Goal: Task Accomplishment & Management: Manage account settings

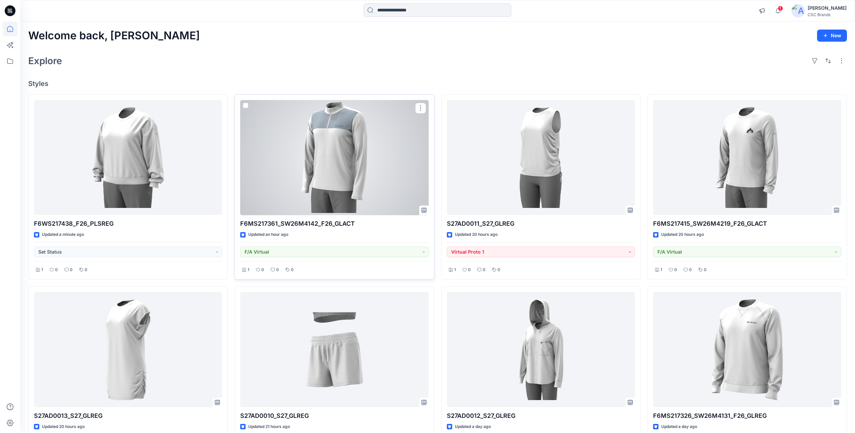
click at [351, 192] on div at bounding box center [334, 157] width 188 height 115
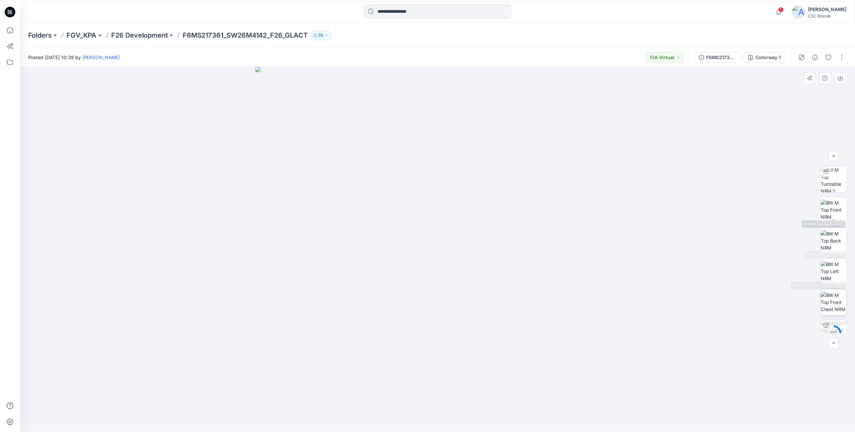
scroll to position [106, 0]
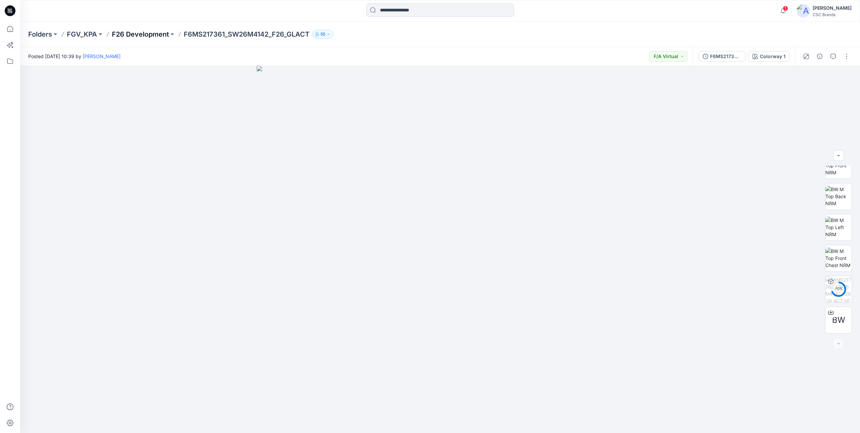
click at [128, 34] on p "F26 Development" at bounding box center [140, 34] width 57 height 9
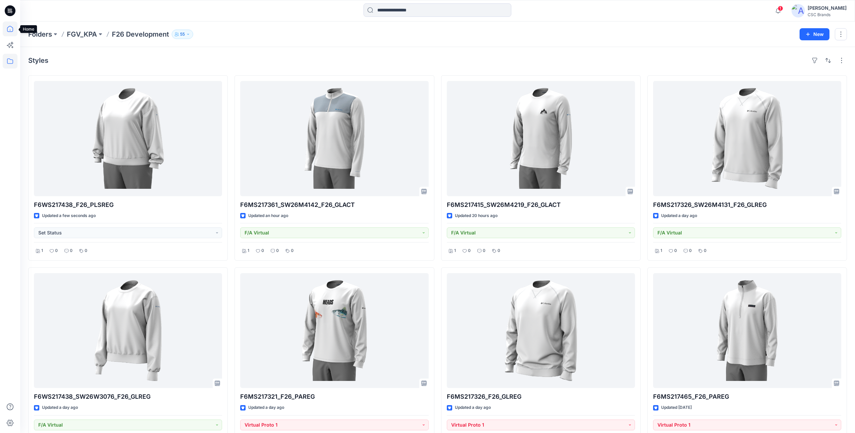
click at [10, 25] on icon at bounding box center [10, 29] width 15 height 15
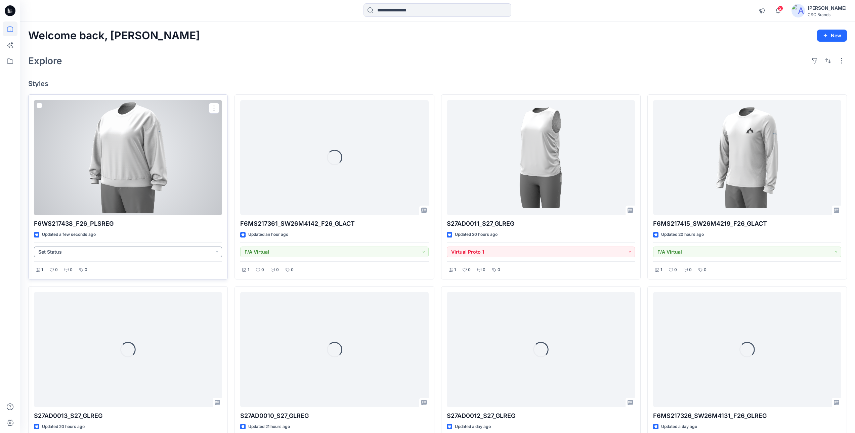
click at [98, 252] on button "Set Status" at bounding box center [128, 252] width 188 height 11
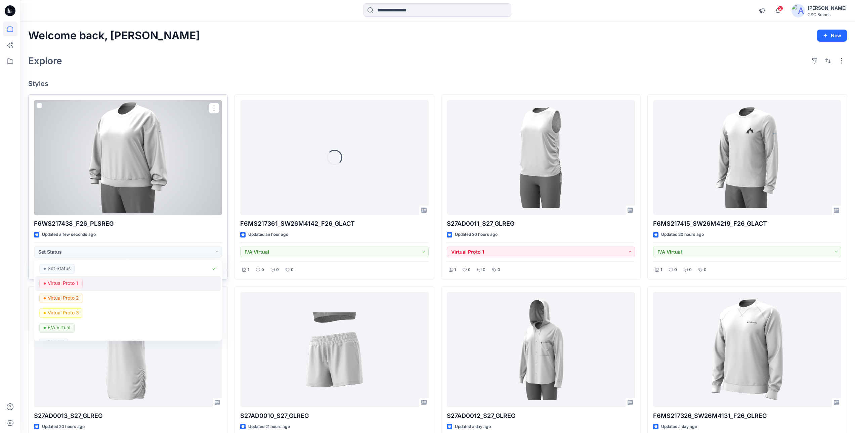
click at [78, 284] on p "Virtual Proto 1" at bounding box center [63, 283] width 31 height 9
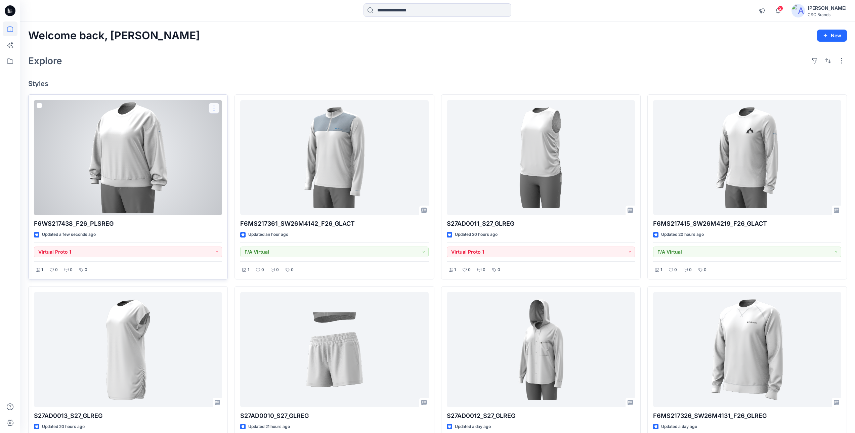
click at [211, 112] on button "button" at bounding box center [214, 108] width 11 height 11
click at [129, 150] on div at bounding box center [128, 157] width 188 height 115
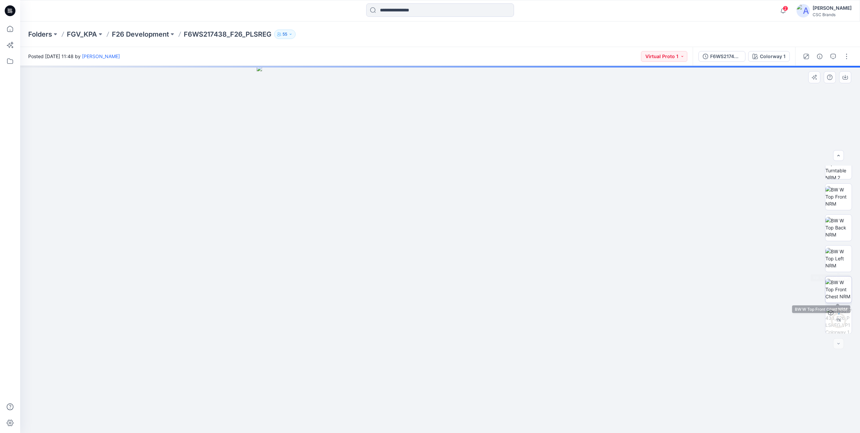
scroll to position [75, 0]
click at [721, 57] on div "F6WS217438_F26_PLSREG_VP1" at bounding box center [725, 56] width 31 height 7
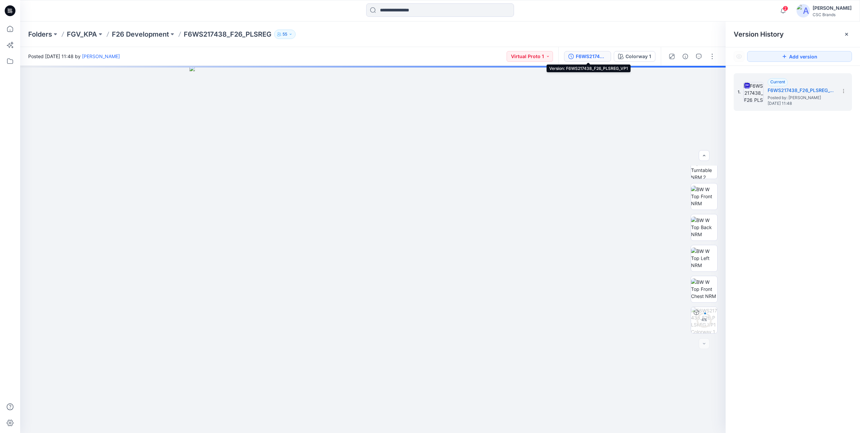
click at [578, 57] on div "F6WS217438_F26_PLSREG_VP1" at bounding box center [591, 56] width 31 height 7
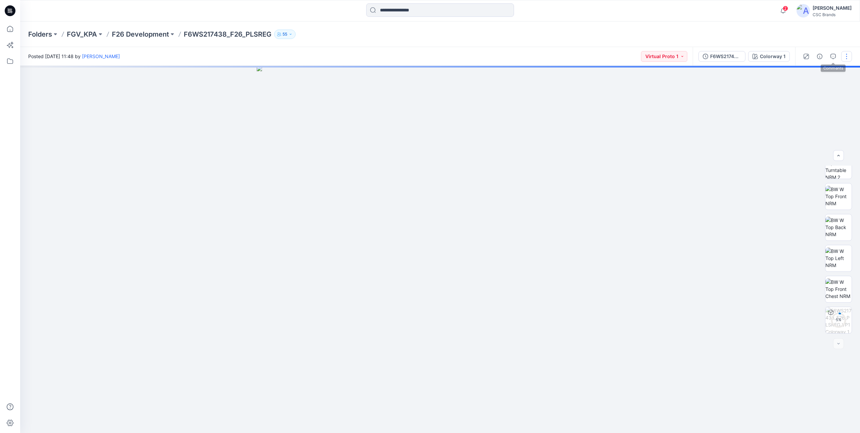
click at [848, 58] on button "button" at bounding box center [846, 56] width 11 height 11
click at [810, 93] on button "Edit" at bounding box center [819, 91] width 62 height 12
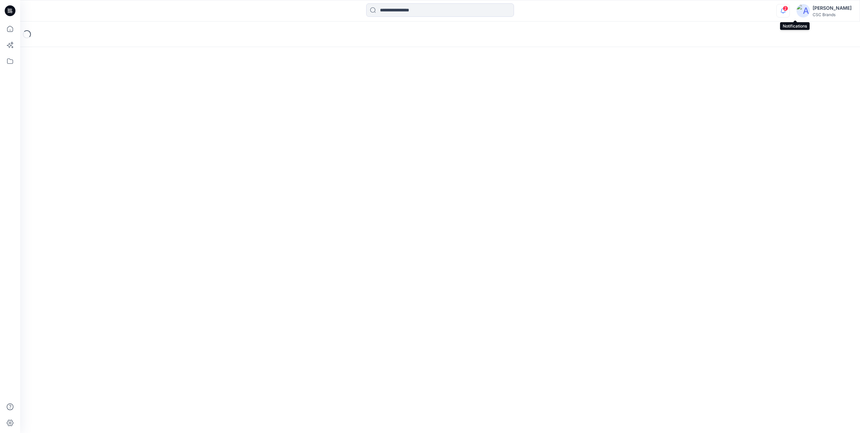
click at [790, 11] on icon "button" at bounding box center [783, 10] width 13 height 13
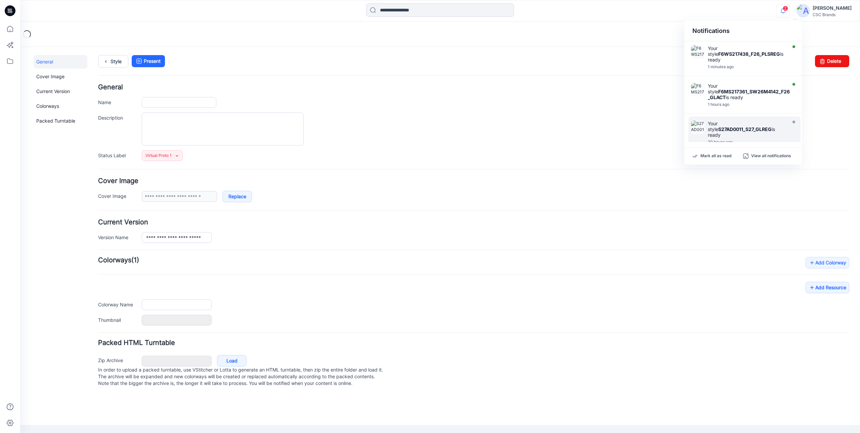
type input "**********"
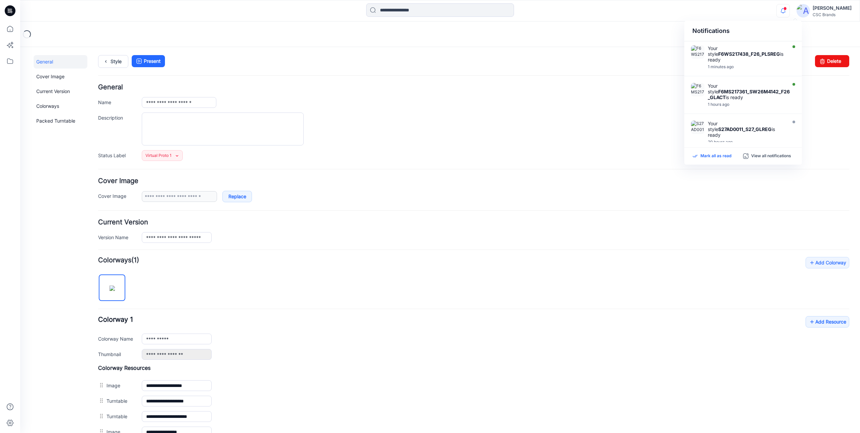
click at [717, 155] on p "Mark all as read" at bounding box center [716, 156] width 31 height 6
click at [784, 12] on icon "button" at bounding box center [783, 12] width 2 height 1
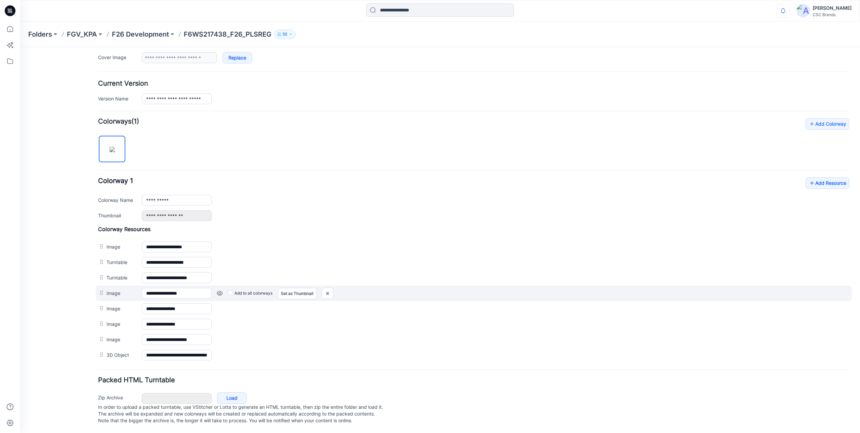
scroll to position [145, 0]
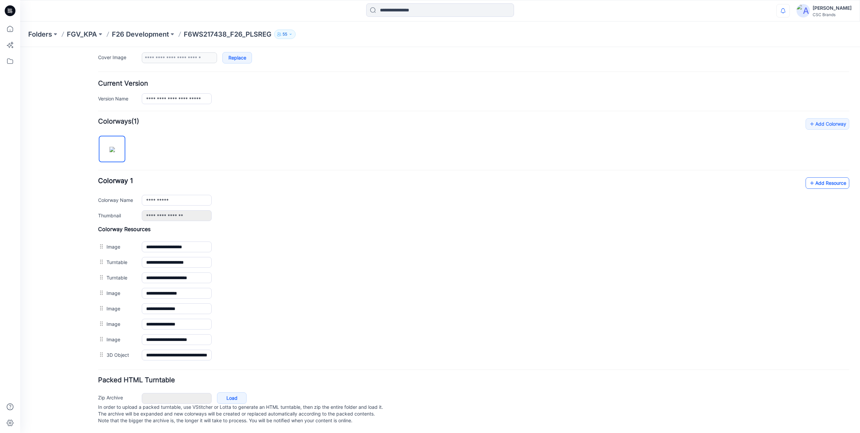
click at [818, 177] on link "Add Resource" at bounding box center [828, 182] width 44 height 11
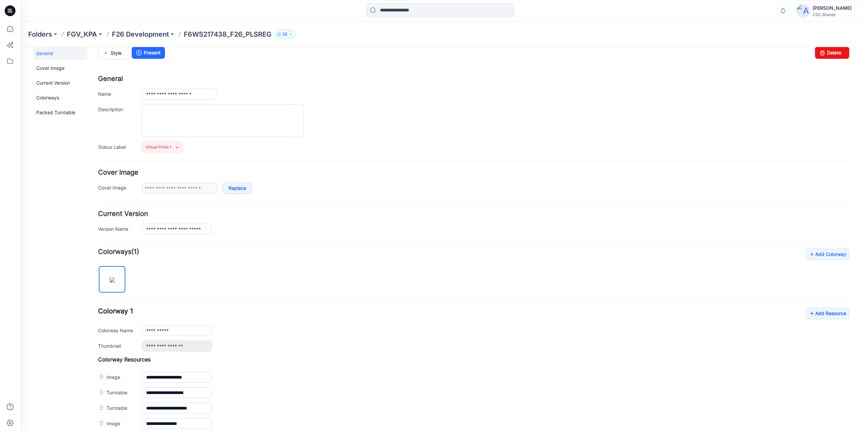
scroll to position [0, 0]
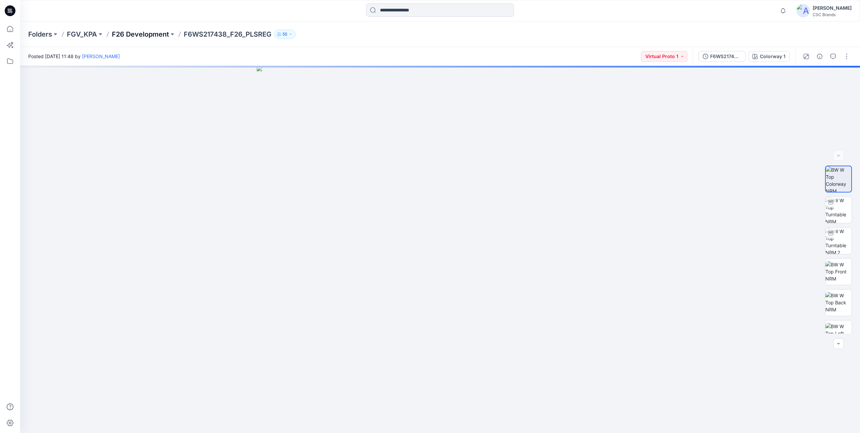
click at [141, 35] on p "F26 Development" at bounding box center [140, 34] width 57 height 9
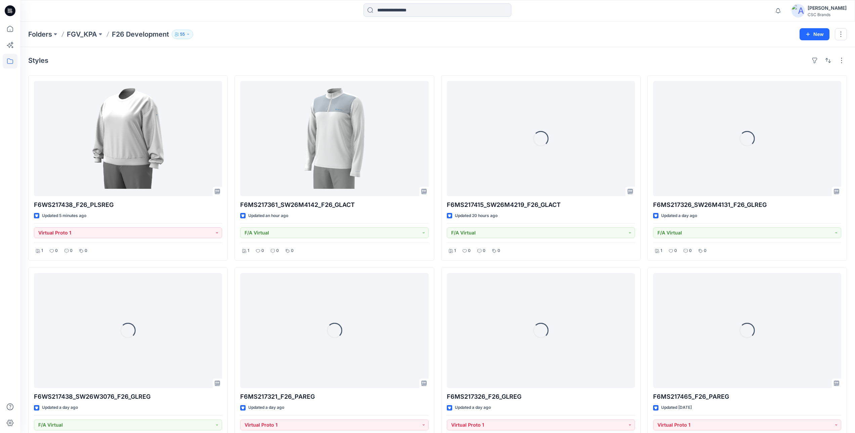
click at [261, 51] on div "Styles F6WS217438_F26_PLSREG Updated 5 minutes ago Virtual Proto 1 1 0 0 0 Load…" at bounding box center [437, 362] width 835 height 630
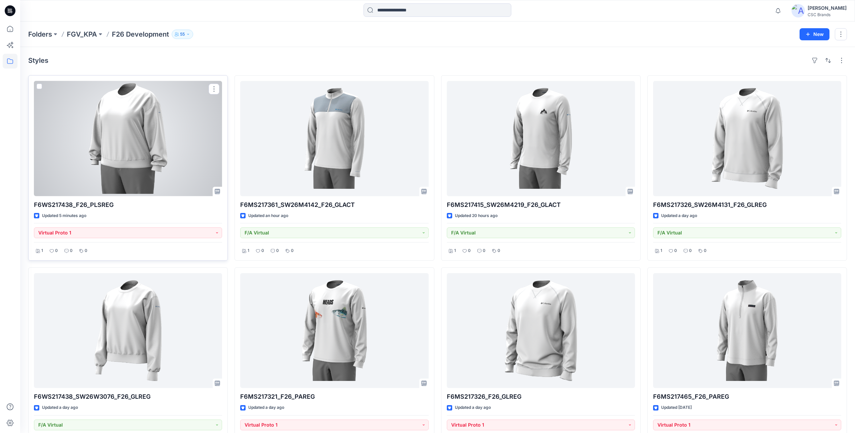
click at [181, 141] on div at bounding box center [128, 138] width 188 height 115
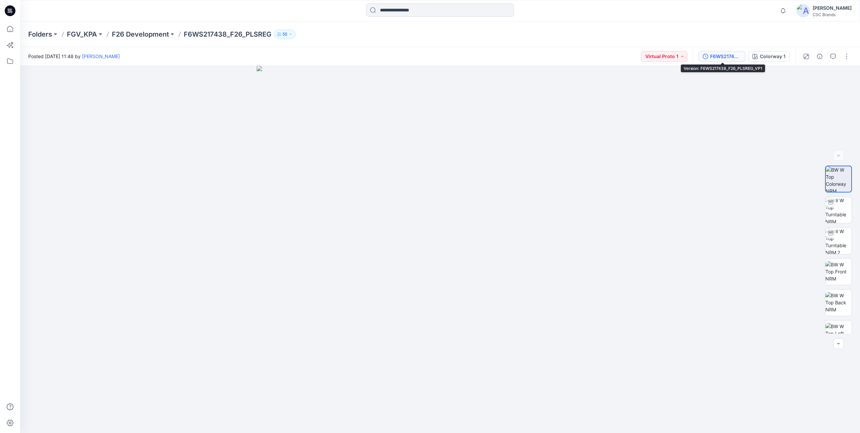
click at [709, 54] on button "F6WS217438_F26_PLSREG_VP1" at bounding box center [722, 56] width 47 height 11
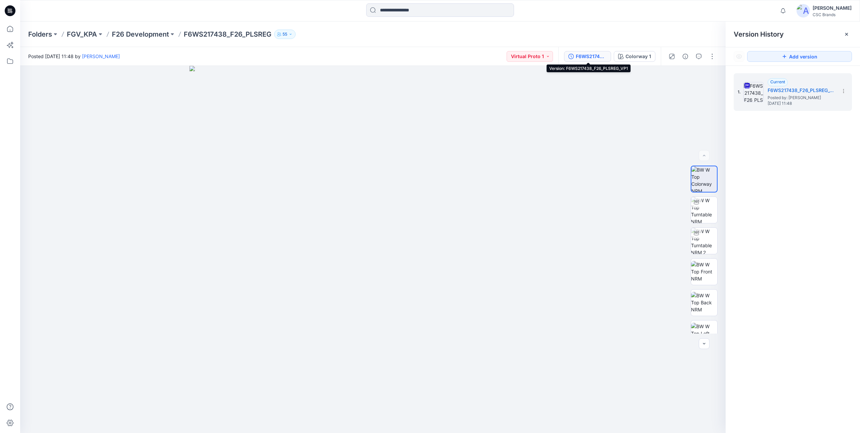
click at [596, 56] on div "F6WS217438_F26_PLSREG_VP1" at bounding box center [591, 56] width 31 height 7
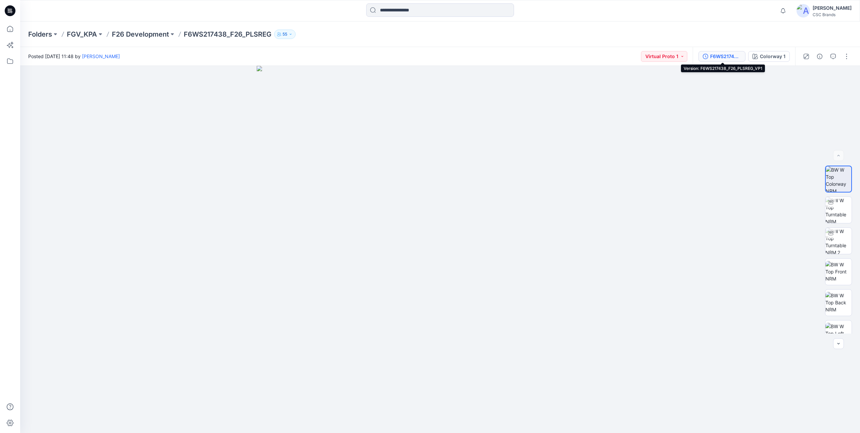
click at [723, 53] on div "F6WS217438_F26_PLSREG_VP1" at bounding box center [725, 56] width 31 height 7
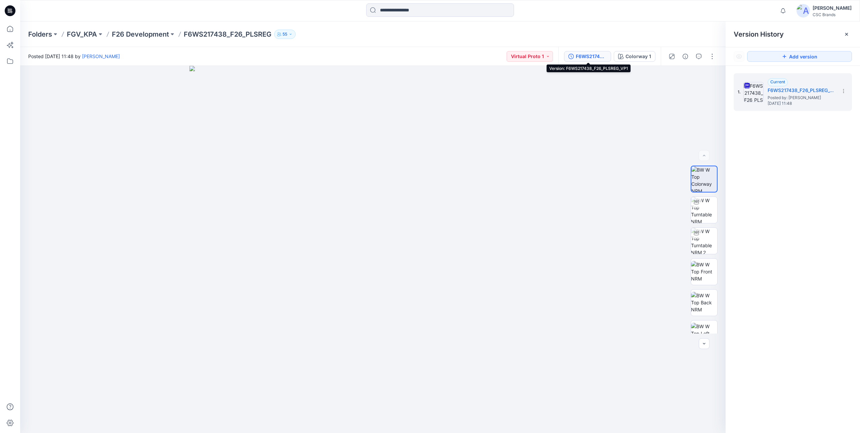
click at [597, 54] on div "F6WS217438_F26_PLSREG_VP1" at bounding box center [591, 56] width 31 height 7
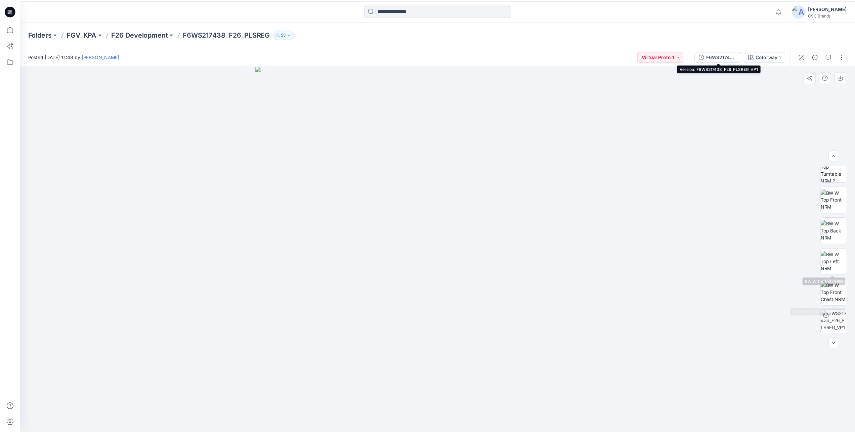
scroll to position [106, 0]
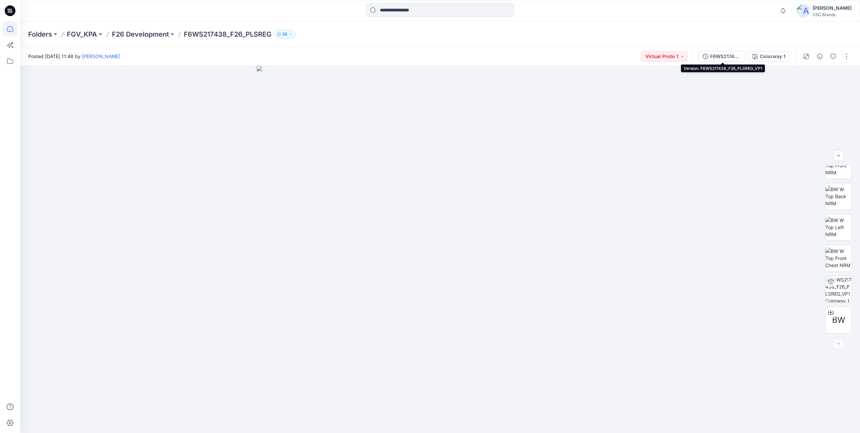
click at [9, 26] on icon at bounding box center [10, 29] width 15 height 15
